Goal: Information Seeking & Learning: Learn about a topic

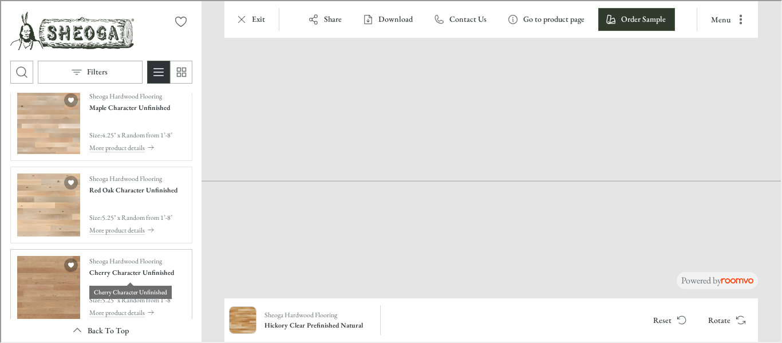
scroll to position [859, 0]
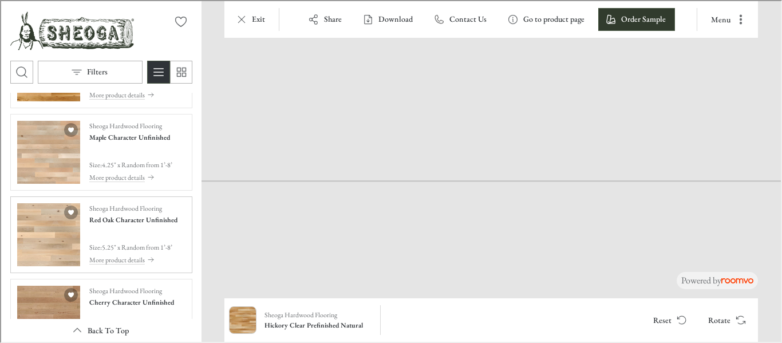
click at [56, 237] on img "See Red Oak Character Unfinished in the room" at bounding box center [47, 233] width 63 height 63
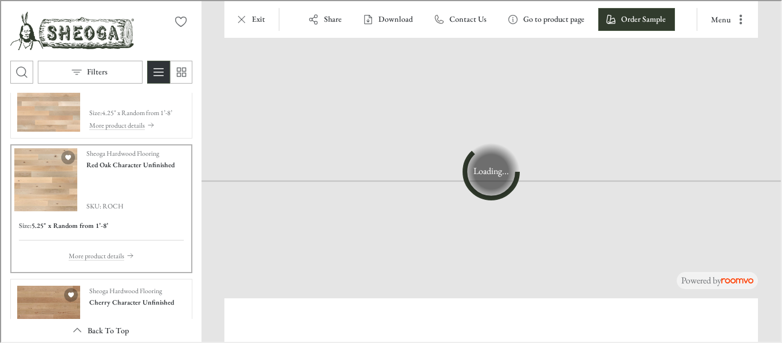
scroll to position [807, 0]
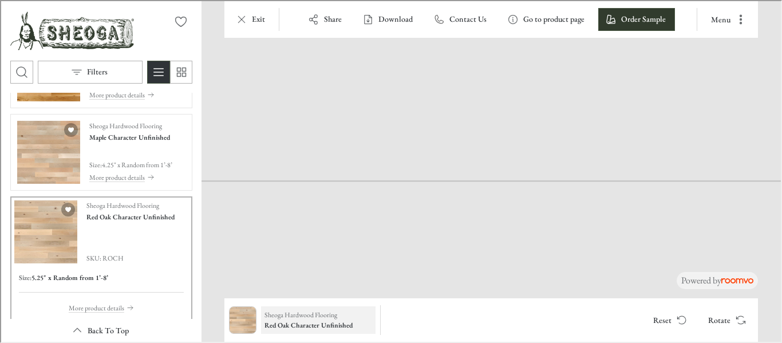
click at [324, 319] on h6 "Red Oak Character Unfinished" at bounding box center [317, 324] width 108 height 10
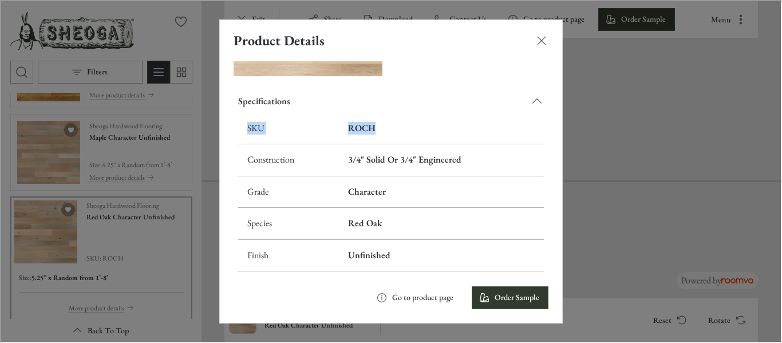
scroll to position [179, 0]
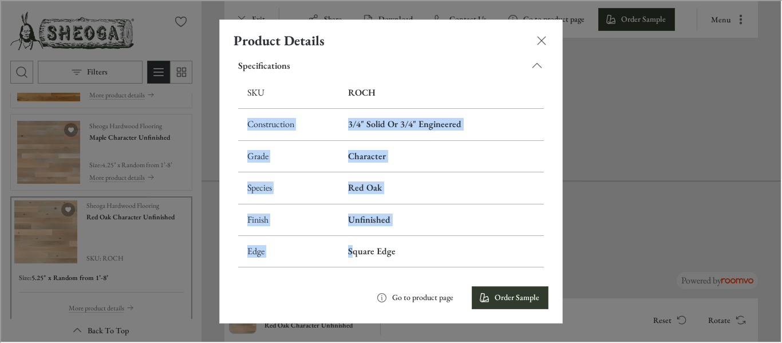
drag, startPoint x: 385, startPoint y: 267, endPoint x: 351, endPoint y: 252, distance: 37.7
click at [351, 254] on tbody "SKU ROCH Construction 3/4" Solid Or 3/4" Engineered Grade Character Species Red…" at bounding box center [390, 171] width 306 height 190
click at [380, 90] on h6 "ROCH" at bounding box center [440, 91] width 187 height 13
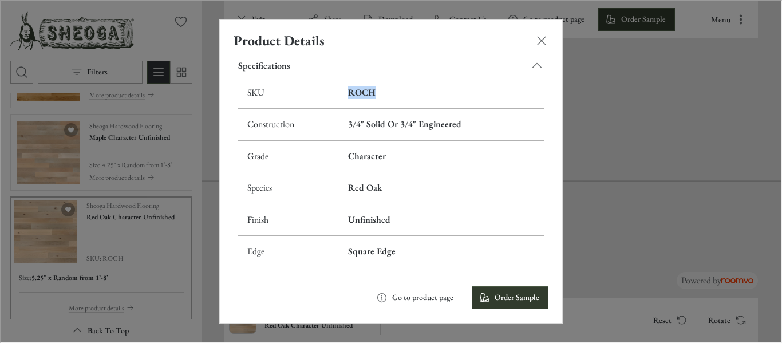
drag, startPoint x: 371, startPoint y: 89, endPoint x: 344, endPoint y: 89, distance: 26.4
click at [347, 89] on h6 "ROCH" at bounding box center [440, 91] width 187 height 13
copy h6 "ROCH"
click at [204, 238] on div "Product Details Sheoga Hardwood Flooring Red Oak Character Unfinished Size : 5.…" at bounding box center [390, 170] width 780 height 341
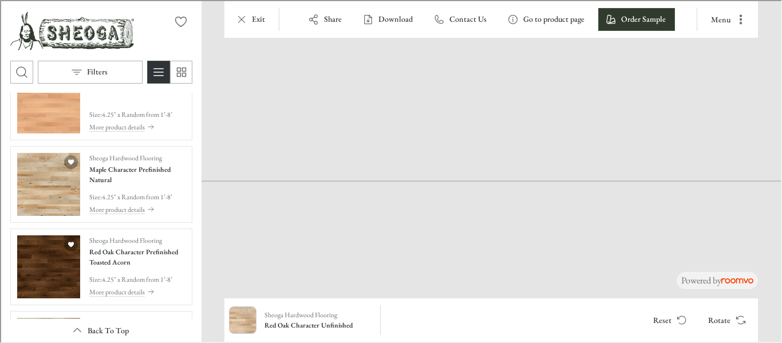
scroll to position [1552, 0]
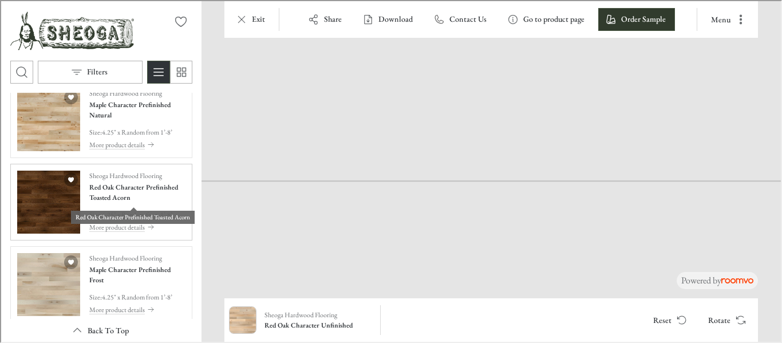
click at [100, 195] on h4 "Red Oak Character Prefinished Toasted Acorn" at bounding box center [136, 191] width 96 height 21
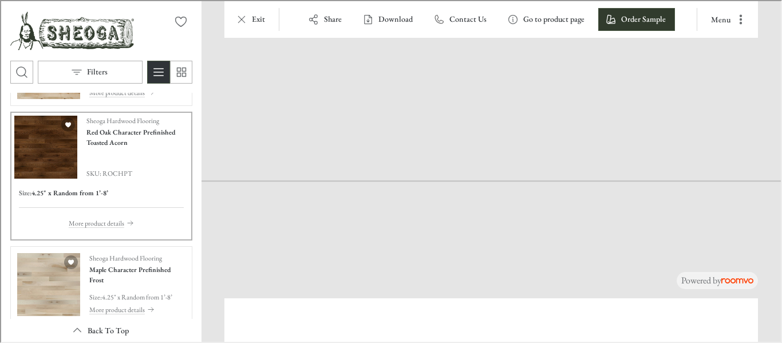
scroll to position [1500, 0]
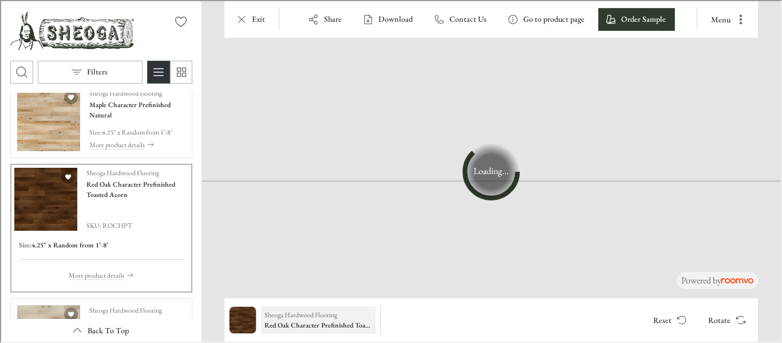
click at [327, 317] on p "Sheoga Hardwood Flooring" at bounding box center [299, 314] width 73 height 10
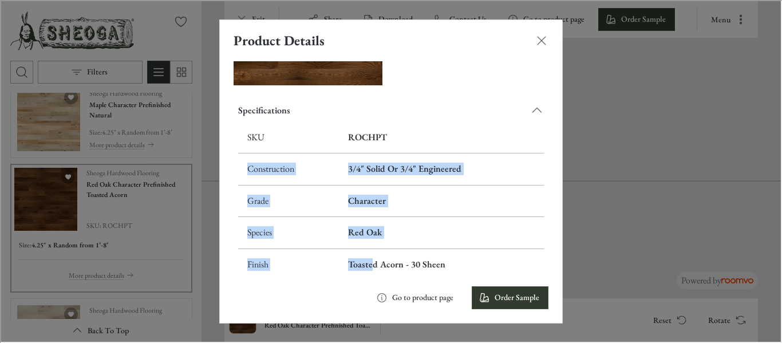
drag, startPoint x: 382, startPoint y: 266, endPoint x: 362, endPoint y: 238, distance: 34.0
click at [369, 262] on tbody "SKU ROCHPT Construction 3/4" Solid Or 3/4" Engineered Grade Character Species R…" at bounding box center [390, 216] width 306 height 190
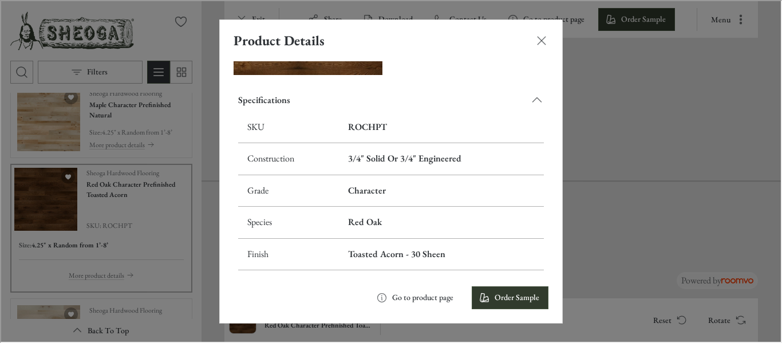
click at [357, 123] on h6 "ROCHPT" at bounding box center [440, 126] width 187 height 13
drag, startPoint x: 348, startPoint y: 117, endPoint x: 384, endPoint y: 123, distance: 37.1
click at [384, 123] on h6 "ROCHPT" at bounding box center [440, 126] width 187 height 13
copy h6 "ROCHPT"
click at [613, 231] on div "Product Details Sheoga Hardwood Flooring Red Oak Character Prefinished Toasted …" at bounding box center [390, 170] width 780 height 341
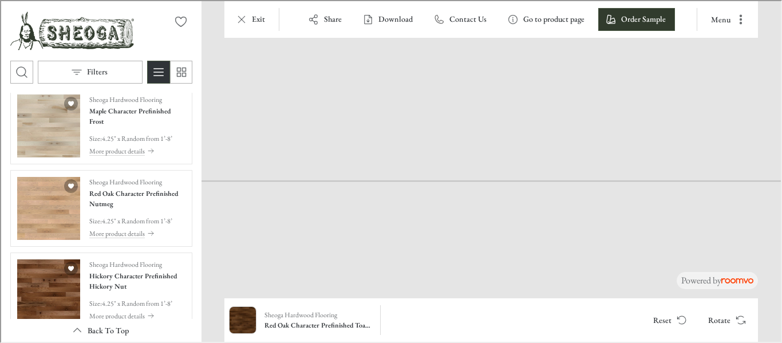
scroll to position [1729, 0]
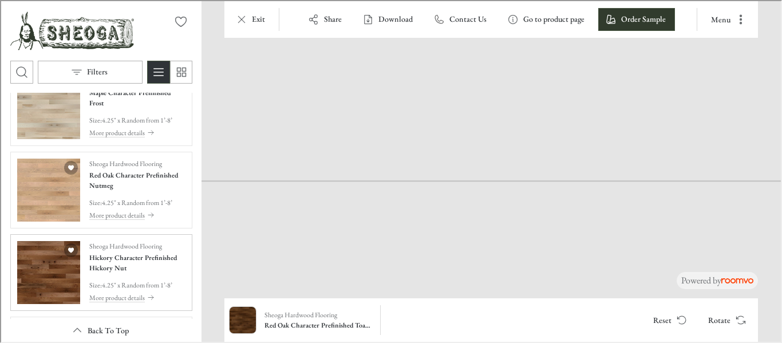
click at [46, 280] on img "See Hickory Character Prefinished Hickory Nut in the room" at bounding box center [47, 271] width 63 height 63
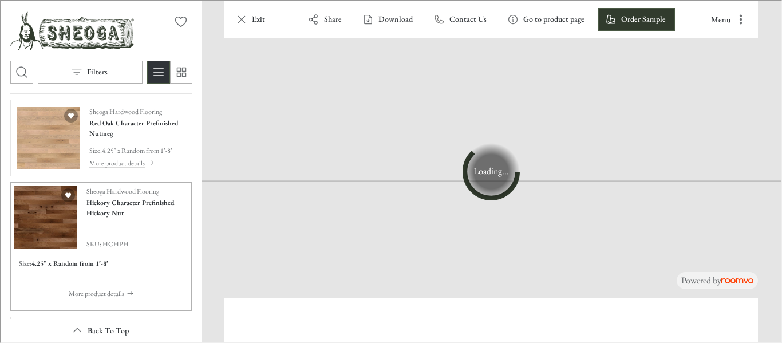
scroll to position [1677, 0]
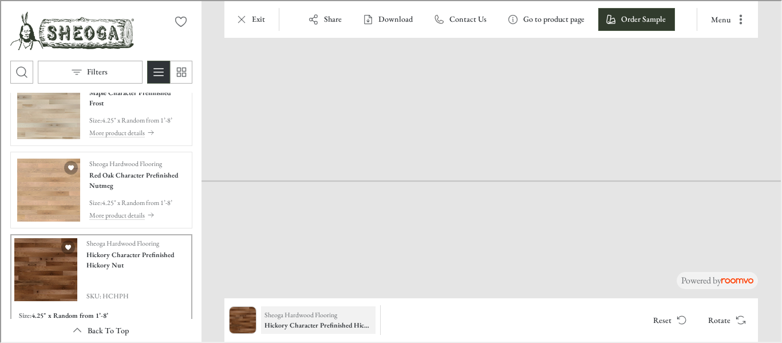
click at [302, 331] on button "Sheoga Hardwood Flooring Hickory Character Prefinished Hickory Nut" at bounding box center [317, 318] width 115 height 27
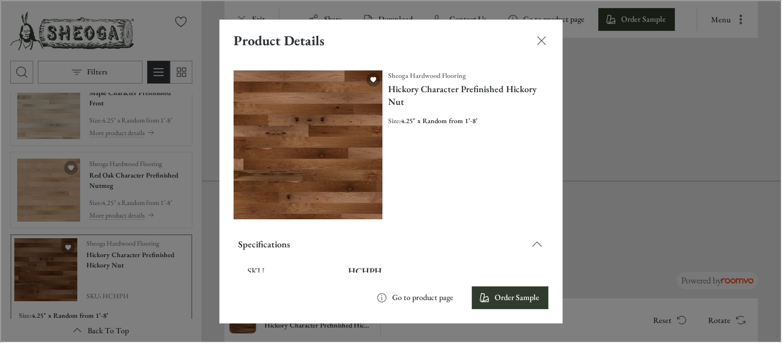
click at [340, 262] on td "HCHPH" at bounding box center [440, 271] width 205 height 32
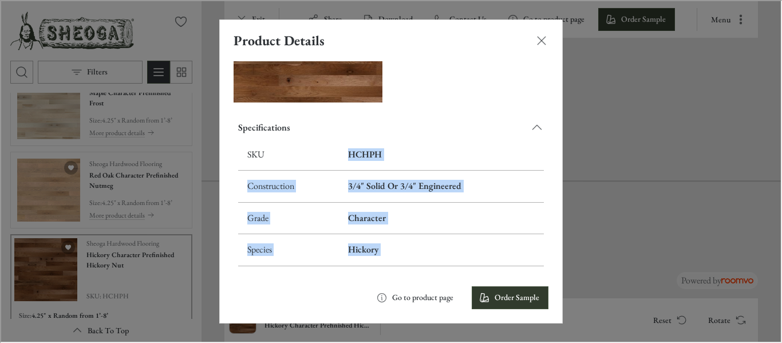
scroll to position [129, 0]
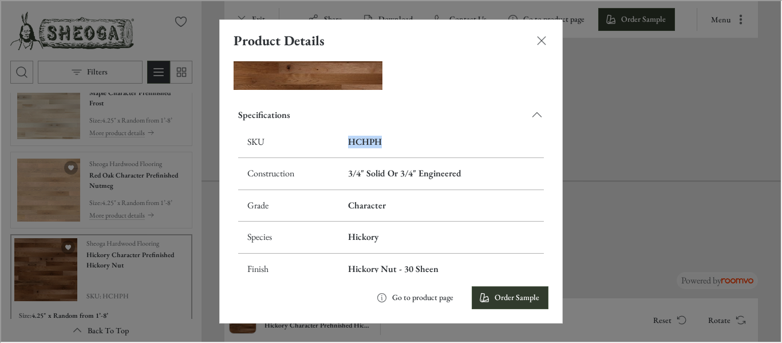
drag, startPoint x: 340, startPoint y: 262, endPoint x: 380, endPoint y: 140, distance: 128.4
click at [380, 140] on td "HCHPH" at bounding box center [440, 141] width 205 height 32
copy h6 "HCHPH"
click at [633, 221] on div "Product Details Sheoga Hardwood Flooring Hickory Character Prefinished Hickory …" at bounding box center [390, 170] width 780 height 341
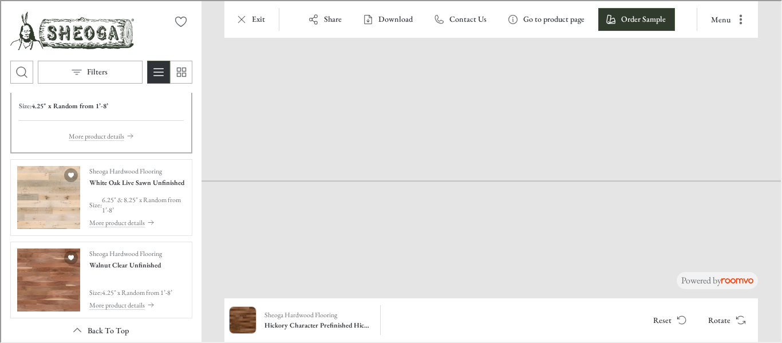
scroll to position [1906, 0]
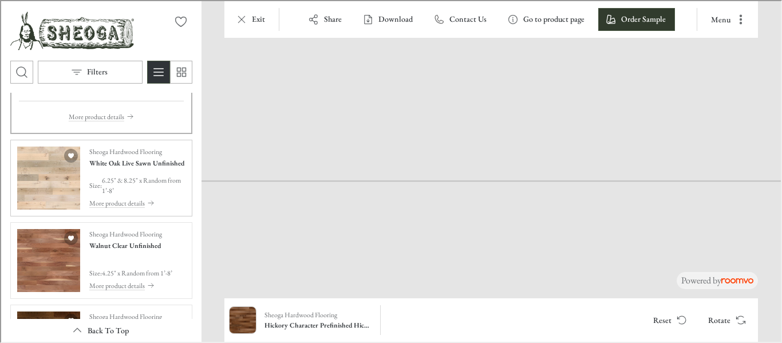
click at [49, 186] on img "See White Oak Live Sawn Unfinished in the room" at bounding box center [47, 176] width 63 height 63
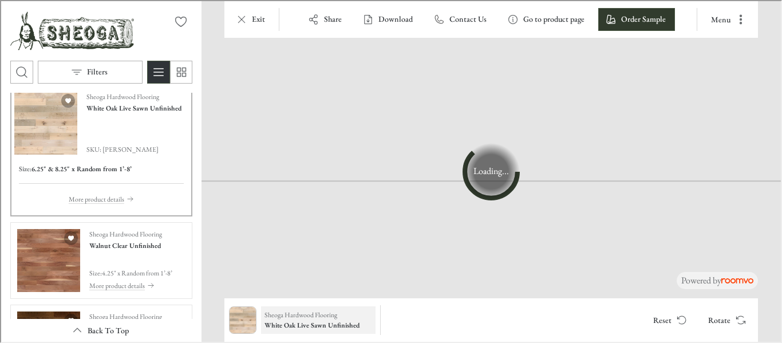
click at [280, 324] on h6 "White Oak Live Sawn Unfinished" at bounding box center [317, 324] width 108 height 10
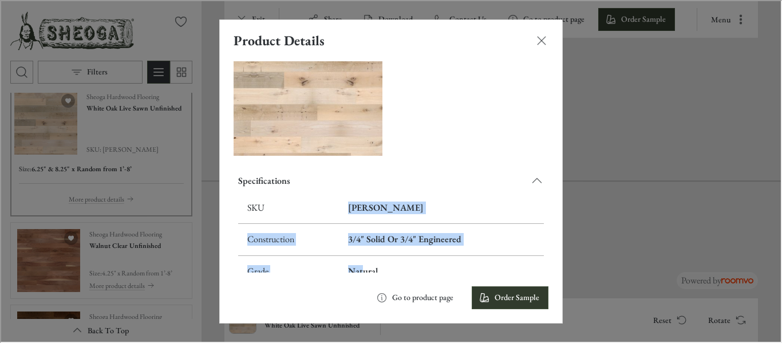
scroll to position [78, 0]
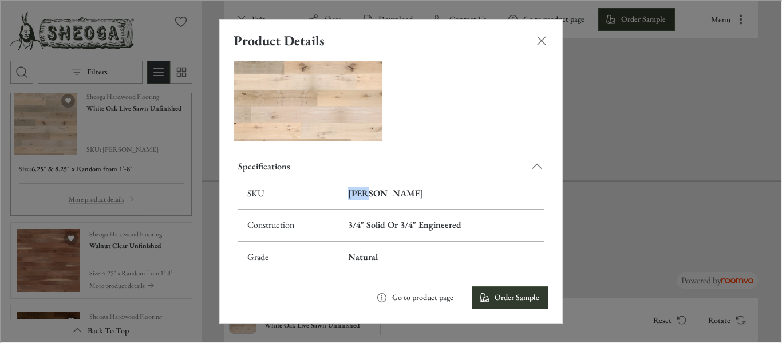
drag, startPoint x: 344, startPoint y: 263, endPoint x: 380, endPoint y: 194, distance: 77.9
click at [380, 194] on td "[PERSON_NAME]" at bounding box center [440, 193] width 205 height 32
copy h6 "[PERSON_NAME]"
click at [611, 246] on div "Product Details Sheoga Hardwood Flooring White Oak Live Sawn Unfinished Size : …" at bounding box center [390, 170] width 780 height 341
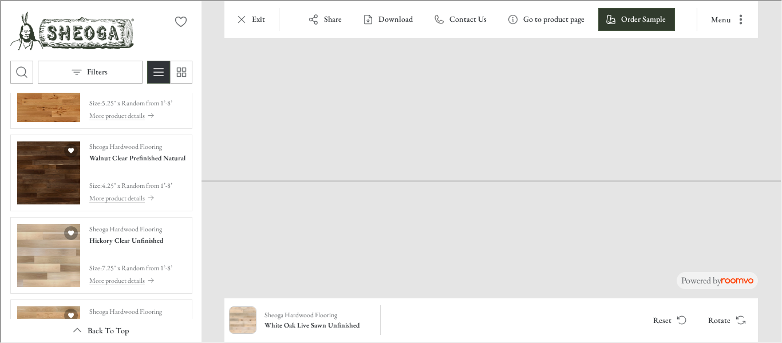
scroll to position [2348, 0]
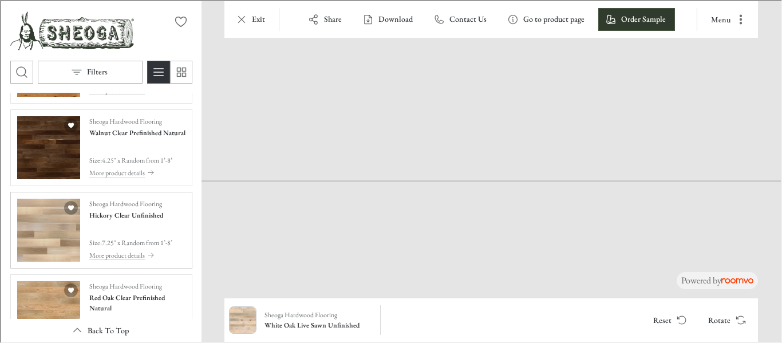
click at [48, 222] on img "See Hickory Clear Unfinished in the room" at bounding box center [47, 229] width 63 height 63
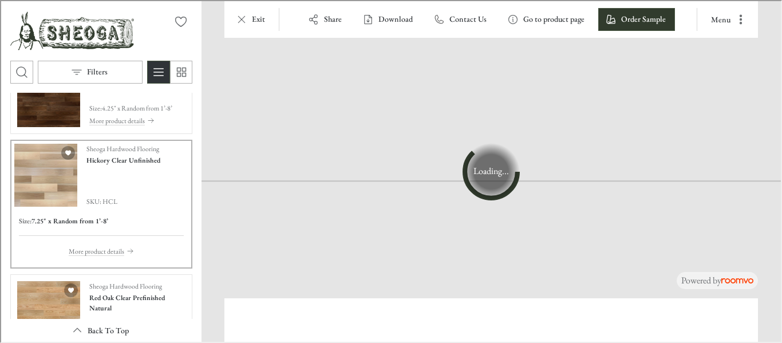
scroll to position [2304, 0]
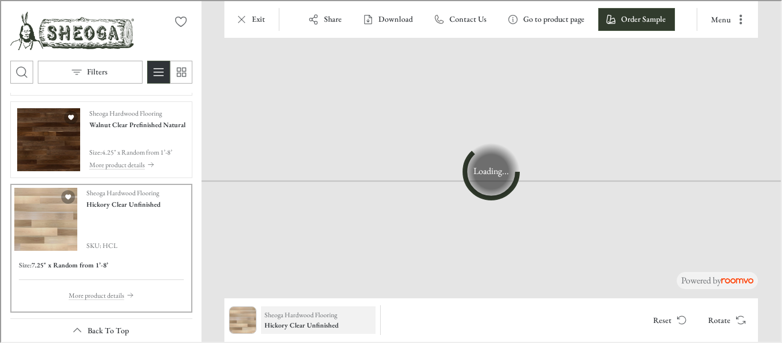
click at [308, 329] on h6 "Hickory Clear Unfinished" at bounding box center [317, 324] width 108 height 10
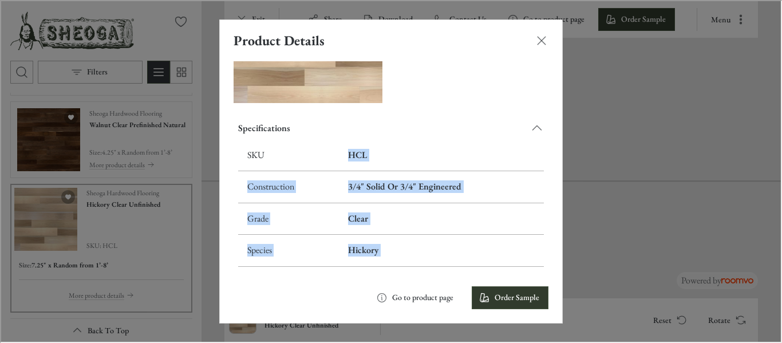
scroll to position [131, 0]
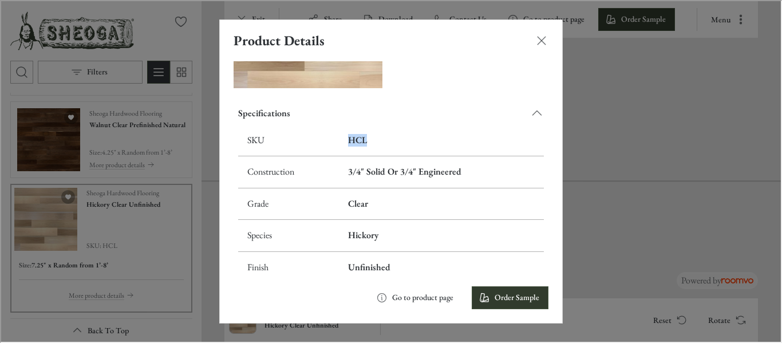
drag, startPoint x: 344, startPoint y: 266, endPoint x: 387, endPoint y: 138, distance: 134.9
click at [387, 138] on td "HCL" at bounding box center [440, 140] width 205 height 32
copy h6 "HCL"
click at [649, 274] on div "Product Details Sheoga Hardwood Flooring Hickory Clear Unfinished Size : 7.25" …" at bounding box center [390, 170] width 780 height 341
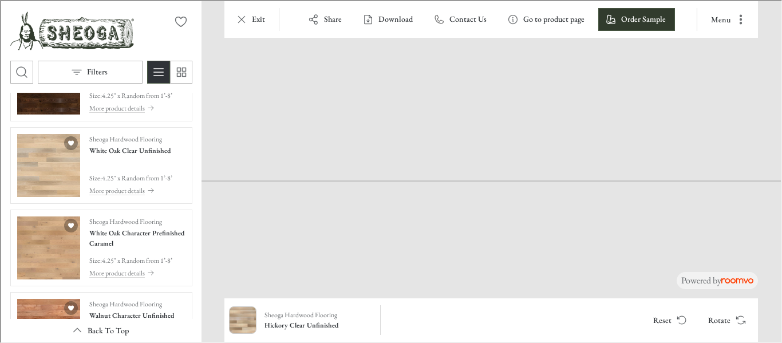
scroll to position [293, 0]
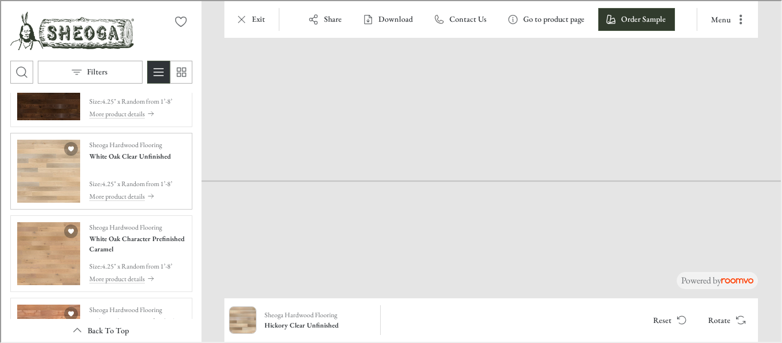
click at [112, 162] on div "Sheoga Hardwood Flooring White Oak Clear Unfinished Size : 4.25" x Random from …" at bounding box center [129, 170] width 83 height 63
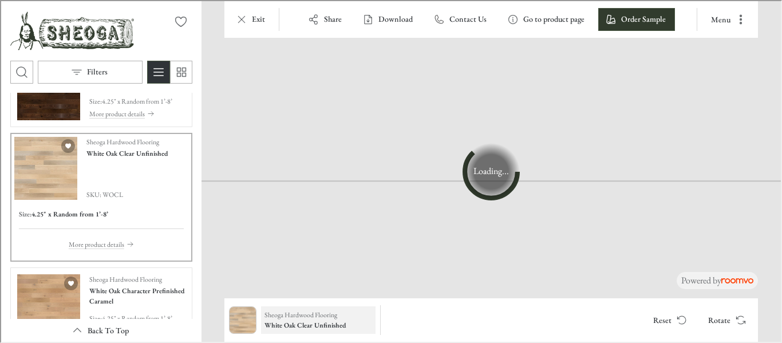
click at [306, 321] on h6 "White Oak Clear Unfinished" at bounding box center [317, 324] width 108 height 10
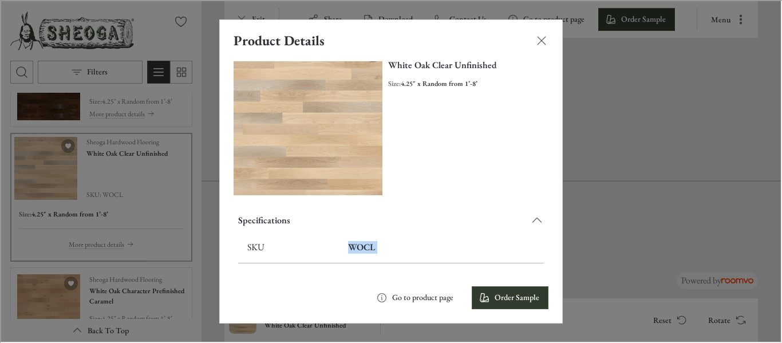
scroll to position [33, 0]
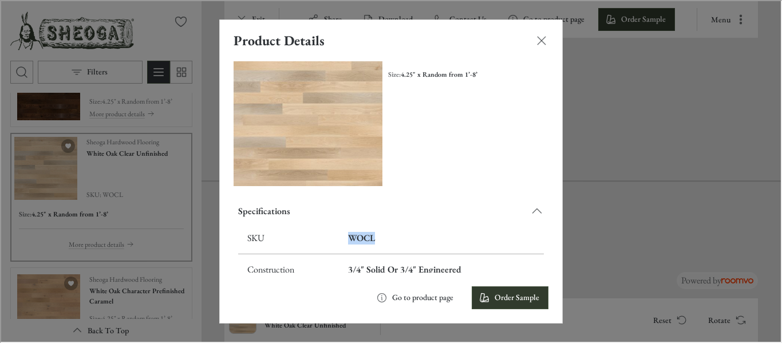
drag, startPoint x: 341, startPoint y: 262, endPoint x: 378, endPoint y: 234, distance: 46.2
click at [378, 234] on td "WOCL" at bounding box center [440, 238] width 205 height 32
copy h6 "WOCL"
click at [624, 252] on div "Product Details Sheoga Hardwood Flooring White Oak Clear Unfinished Size : 4.25…" at bounding box center [390, 170] width 780 height 341
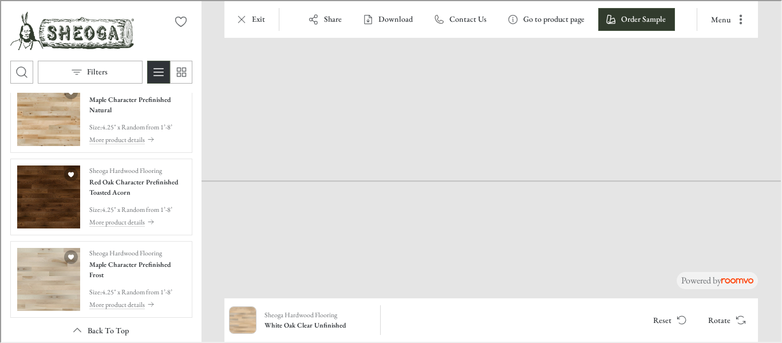
scroll to position [1547, 0]
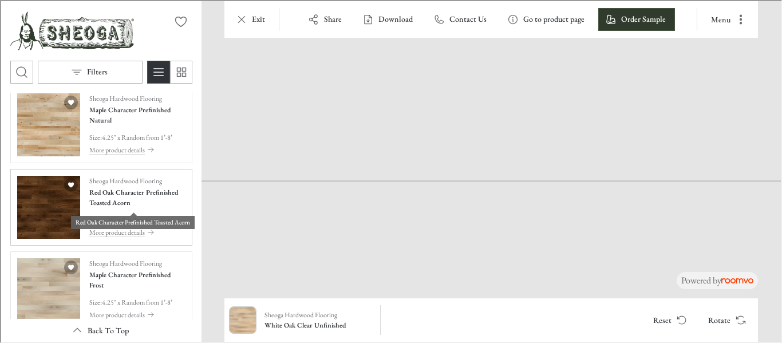
click at [119, 195] on h4 "Red Oak Character Prefinished Toasted Acorn" at bounding box center [136, 196] width 96 height 21
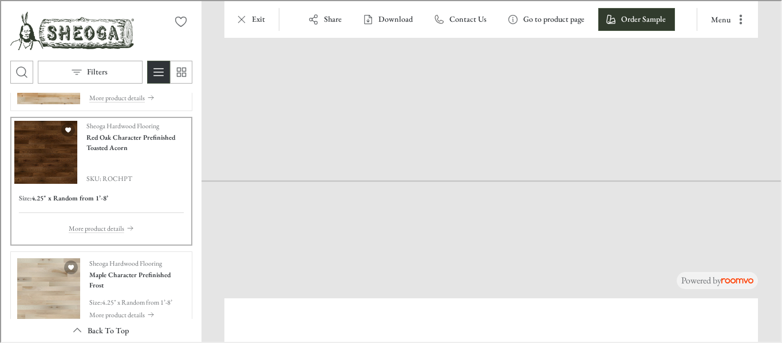
scroll to position [1494, 0]
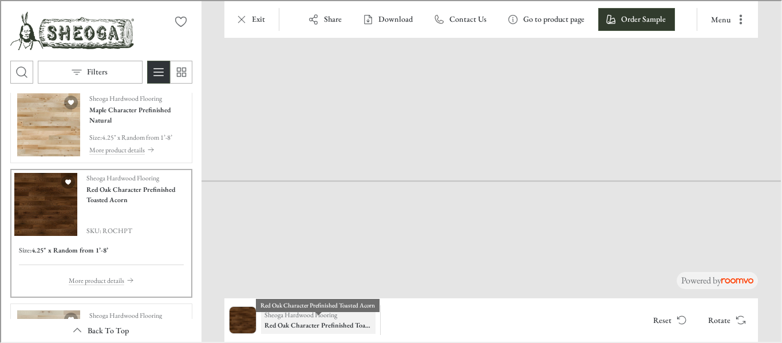
click at [320, 320] on h6 "Red Oak Character Prefinished Toasted Acorn" at bounding box center [317, 324] width 108 height 10
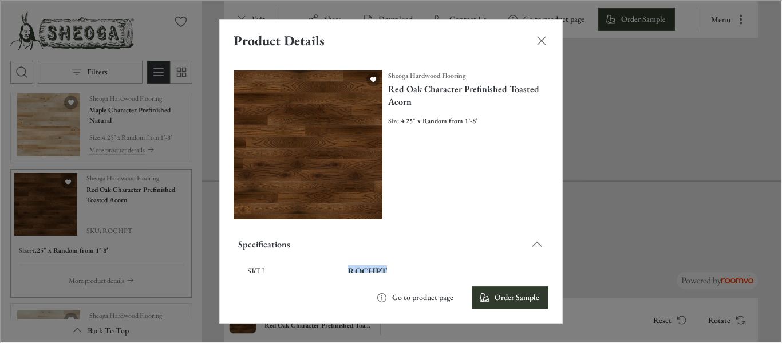
drag, startPoint x: 337, startPoint y: 261, endPoint x: 383, endPoint y: 251, distance: 46.3
click at [383, 255] on td "ROCHPT" at bounding box center [440, 271] width 205 height 32
copy h6 "ROCHPT"
click at [662, 243] on div "Product Details Sheoga Hardwood Flooring Red Oak Character Prefinished Toasted …" at bounding box center [390, 170] width 780 height 341
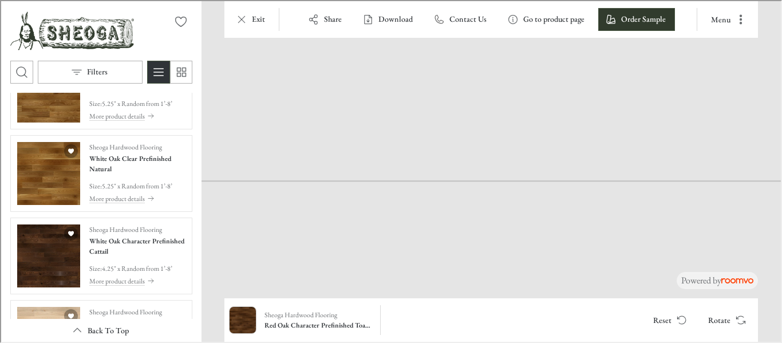
scroll to position [62, 0]
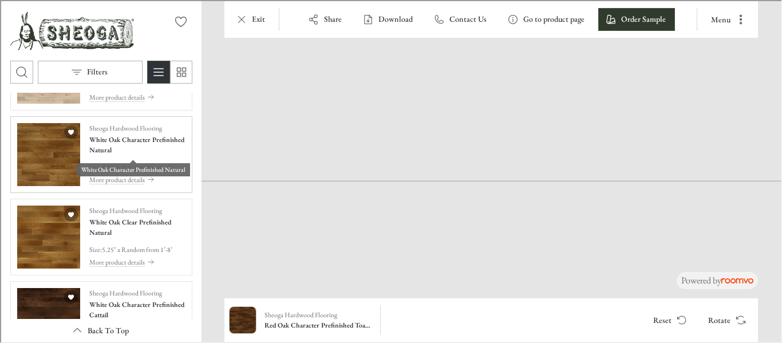
click at [131, 139] on h4 "White Oak Character Prefinished Natural" at bounding box center [136, 143] width 96 height 21
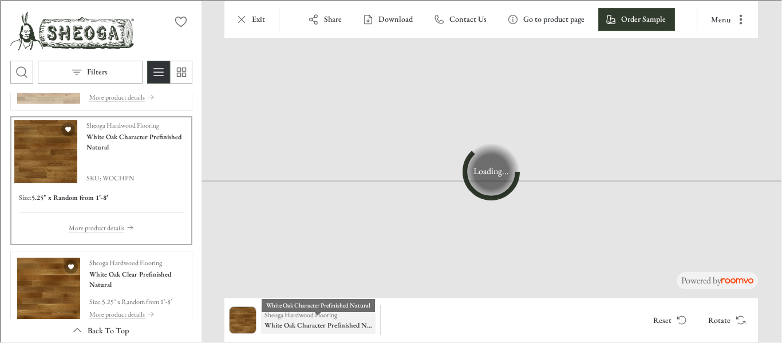
click at [334, 321] on h6 "White Oak Character Prefinished Natural" at bounding box center [317, 324] width 108 height 10
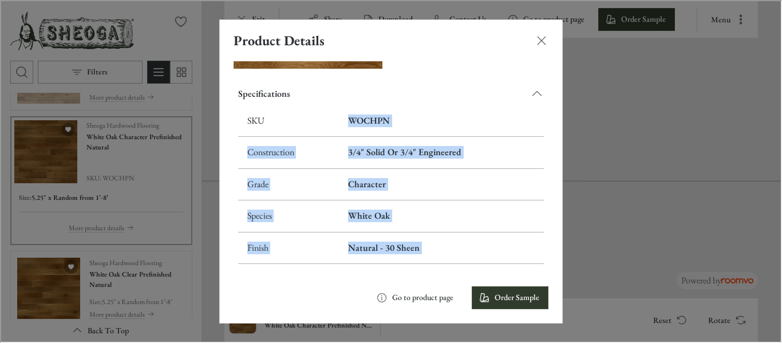
scroll to position [179, 0]
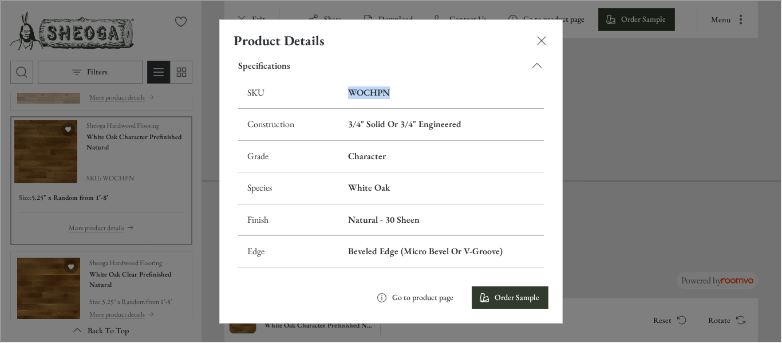
drag, startPoint x: 345, startPoint y: 265, endPoint x: 388, endPoint y: 92, distance: 178.1
click at [388, 92] on h6 "WOCHPN" at bounding box center [440, 91] width 187 height 13
copy h6 "WOCHPN"
click at [616, 255] on div "Product Details Sheoga Hardwood Flooring White Oak Character Prefinished Natura…" at bounding box center [390, 170] width 780 height 341
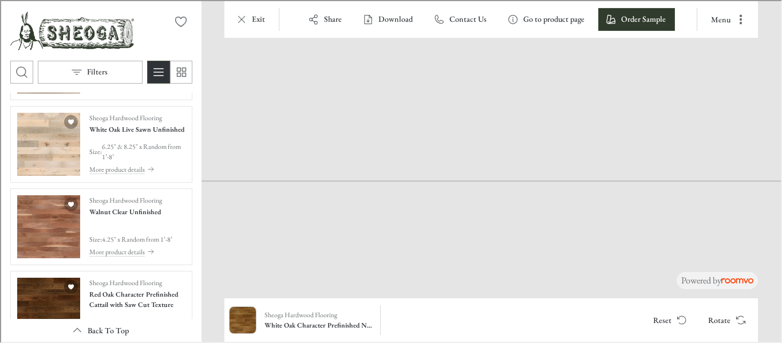
scroll to position [1947, 0]
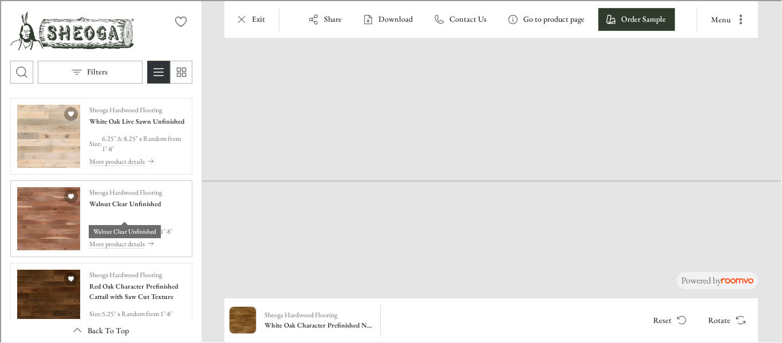
click at [111, 207] on h4 "Walnut Clear Unfinished" at bounding box center [124, 203] width 72 height 10
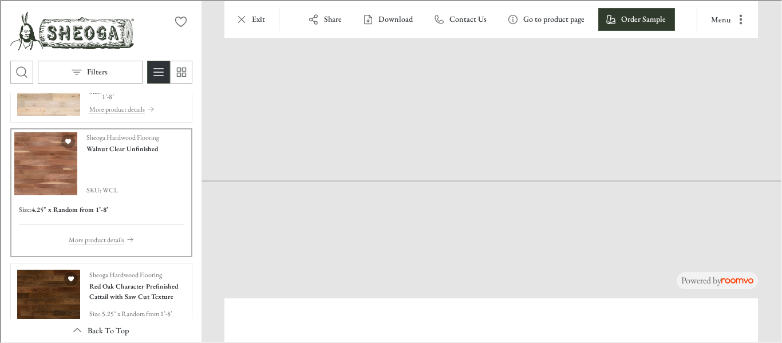
scroll to position [1895, 0]
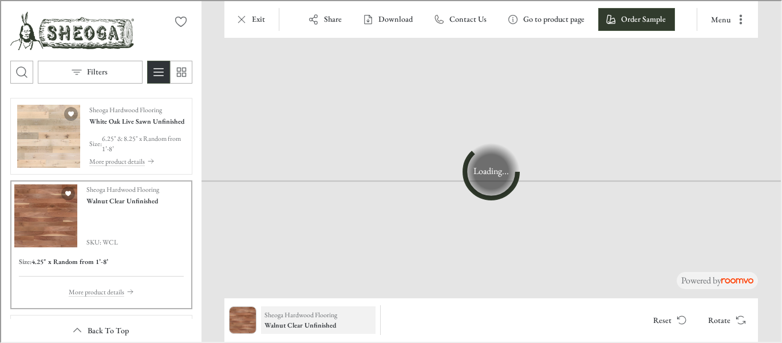
click at [290, 318] on p "Sheoga Hardwood Flooring" at bounding box center [299, 314] width 73 height 10
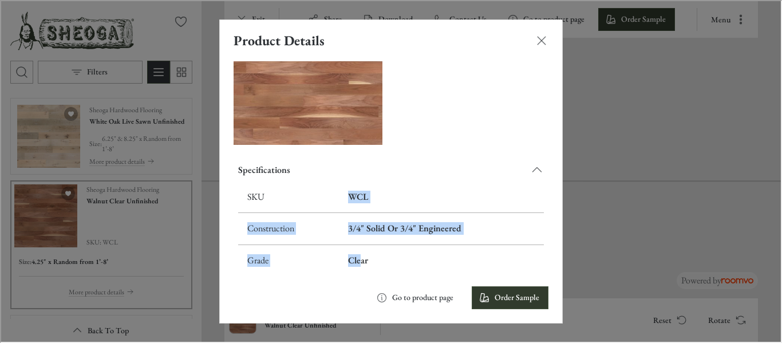
scroll to position [76, 0]
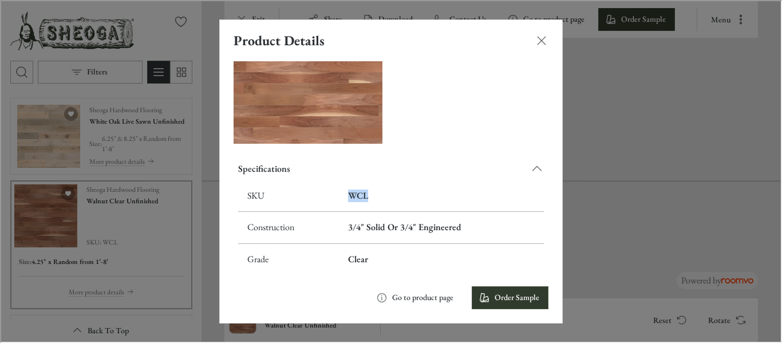
drag, startPoint x: 347, startPoint y: 264, endPoint x: 375, endPoint y: 188, distance: 81.2
click at [375, 188] on h6 "WCL" at bounding box center [440, 194] width 187 height 13
copy h6 "WCL"
click at [632, 236] on div "Product Details Sheoga Hardwood Flooring Walnut Clear Unfinished Size : 4.25" x…" at bounding box center [390, 170] width 780 height 341
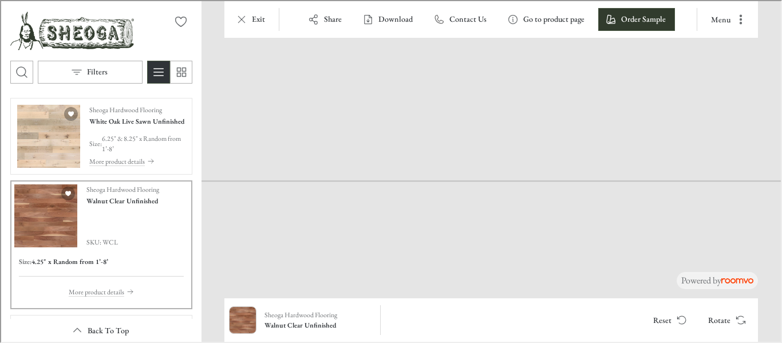
click at [277, 234] on div at bounding box center [490, 167] width 580 height 261
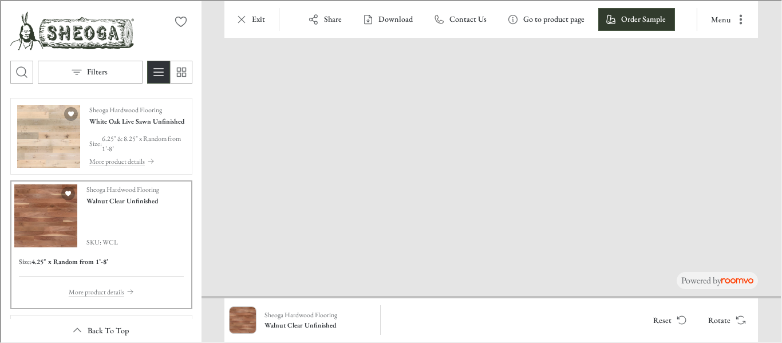
drag, startPoint x: 426, startPoint y: 261, endPoint x: 496, endPoint y: -70, distance: 339.0
drag, startPoint x: 351, startPoint y: 222, endPoint x: 557, endPoint y: 107, distance: 236.4
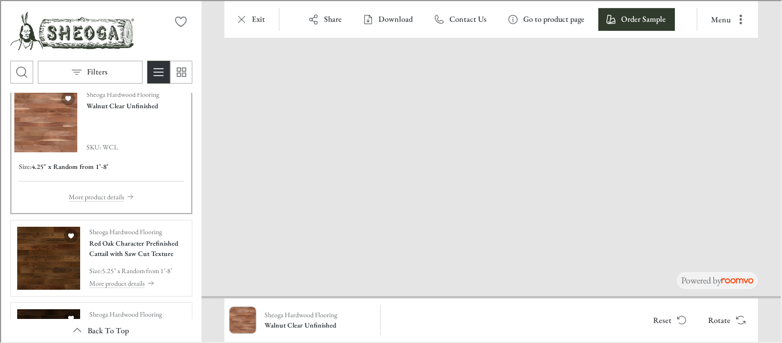
scroll to position [2182, 0]
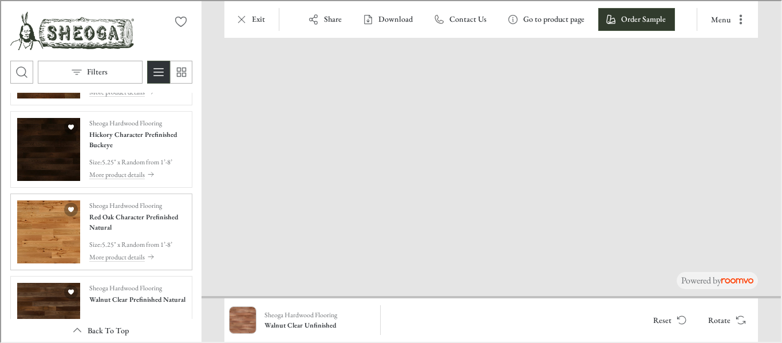
click at [18, 233] on img "See Red Oak Character Prefinished Natural in the room" at bounding box center [47, 230] width 63 height 63
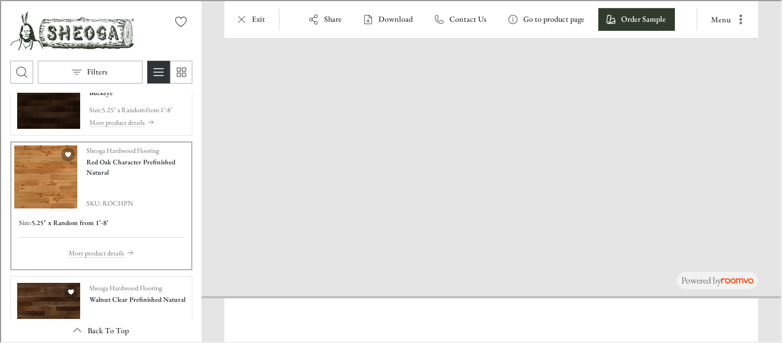
scroll to position [2130, 0]
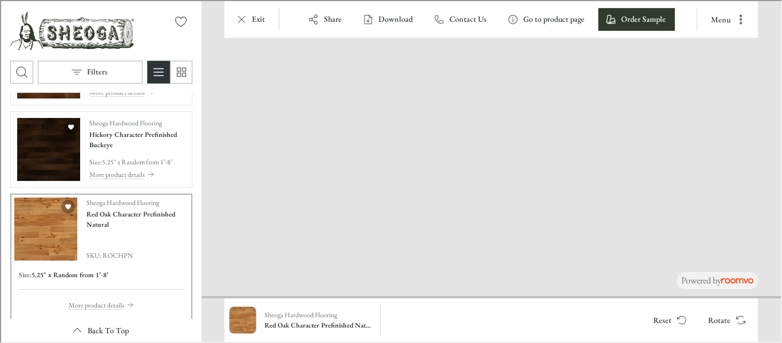
drag, startPoint x: 513, startPoint y: 203, endPoint x: 237, endPoint y: 112, distance: 291.4
drag, startPoint x: 314, startPoint y: 139, endPoint x: 450, endPoint y: 114, distance: 138.1
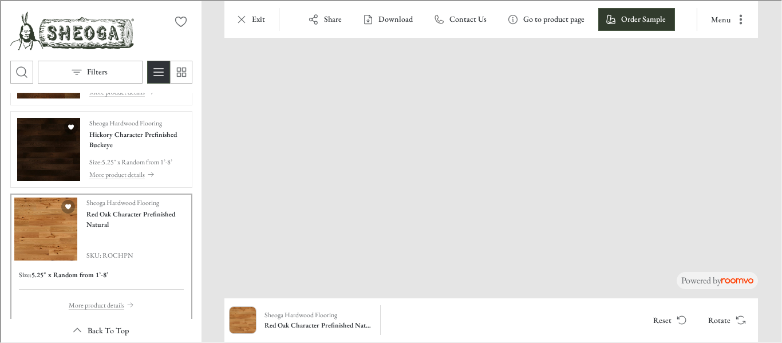
drag, startPoint x: 561, startPoint y: 144, endPoint x: 558, endPoint y: 197, distance: 53.3
drag, startPoint x: 558, startPoint y: 197, endPoint x: 455, endPoint y: 43, distance: 185.4
